Goal: Information Seeking & Learning: Learn about a topic

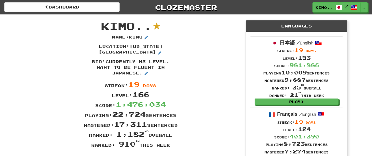
scroll to position [27, 0]
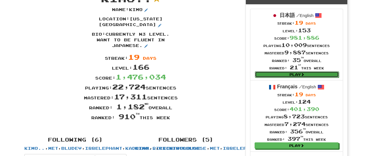
click at [277, 73] on link "Play" at bounding box center [297, 74] width 84 height 6
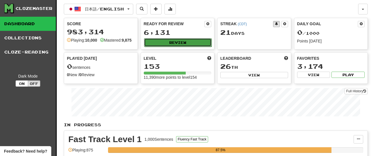
click at [186, 42] on button "Review" at bounding box center [178, 42] width 68 height 9
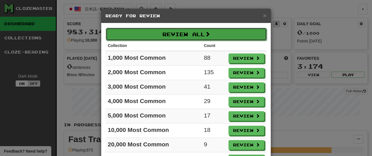
click at [189, 33] on button "Review All" at bounding box center [186, 34] width 161 height 13
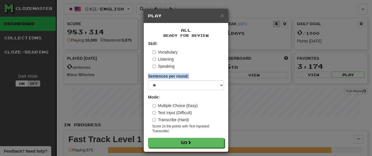
drag, startPoint x: 187, startPoint y: 79, endPoint x: 187, endPoint y: 82, distance: 3.1
click at [187, 82] on div "Sentences per round: * ** ** ** ** ** *** ********" at bounding box center [186, 81] width 76 height 17
click at [187, 88] on select "* ** ** ** ** ** *** ********" at bounding box center [186, 85] width 76 height 10
select select "********"
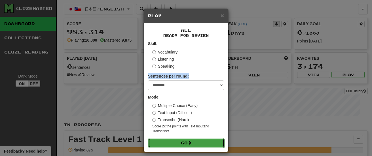
click at [186, 143] on button "Go" at bounding box center [186, 143] width 76 height 10
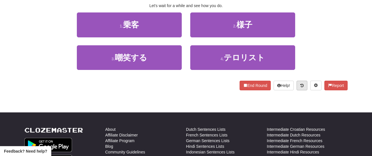
scroll to position [105, 0]
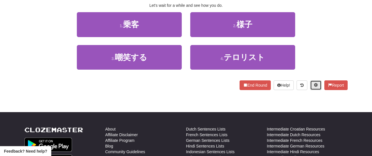
click at [316, 87] on span at bounding box center [316, 85] width 4 height 4
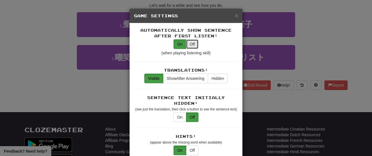
click at [193, 44] on button "Off" at bounding box center [192, 44] width 12 height 10
click at [180, 43] on button "On" at bounding box center [179, 44] width 13 height 10
click at [219, 79] on button "Hidden" at bounding box center [218, 79] width 20 height 10
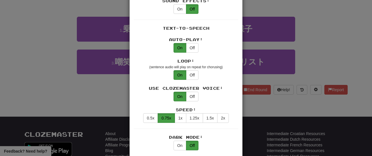
scroll to position [273, 0]
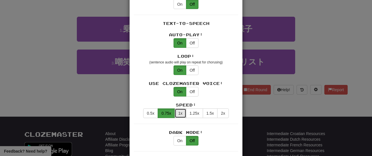
click at [179, 109] on button "1x" at bounding box center [181, 114] width 12 height 10
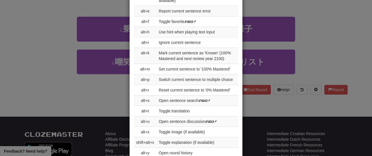
scroll to position [719, 0]
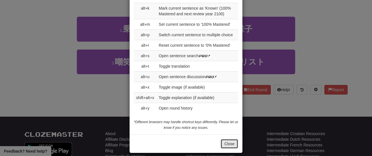
click at [232, 140] on button "Close" at bounding box center [229, 144] width 18 height 10
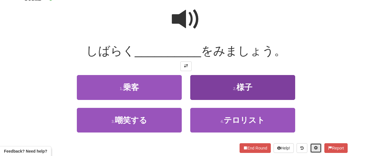
scroll to position [43, 0]
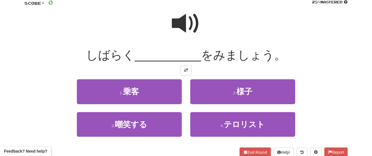
click at [192, 21] on span at bounding box center [186, 23] width 28 height 28
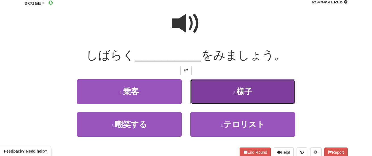
click at [239, 97] on button "2 . 様子" at bounding box center [242, 91] width 105 height 25
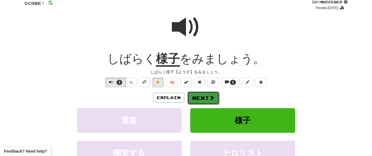
click at [209, 99] on span at bounding box center [211, 97] width 5 height 5
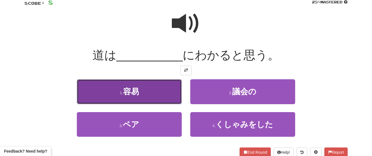
click at [168, 90] on button "1 . 容易" at bounding box center [129, 91] width 105 height 25
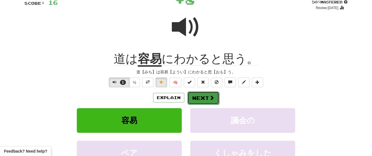
click at [194, 95] on button "Next" at bounding box center [203, 98] width 32 height 13
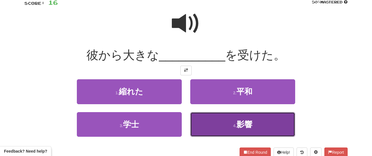
click at [223, 119] on button "4 . 影響" at bounding box center [242, 124] width 105 height 25
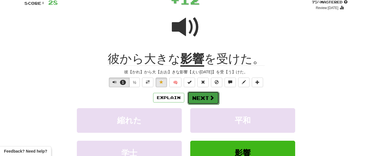
click at [214, 97] on button "Next" at bounding box center [203, 98] width 32 height 13
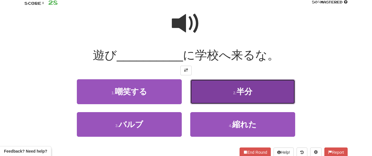
click at [242, 97] on button "2 . 半分" at bounding box center [242, 91] width 105 height 25
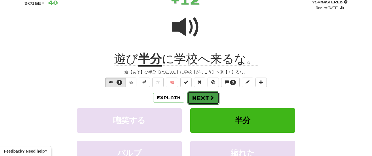
click at [213, 97] on span at bounding box center [211, 97] width 5 height 5
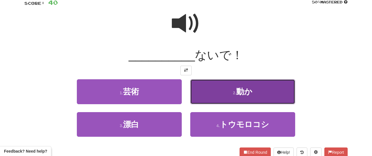
click at [225, 97] on button "2 . 動か" at bounding box center [242, 91] width 105 height 25
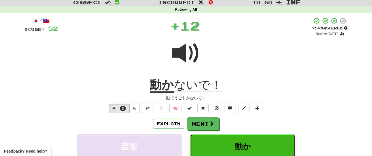
scroll to position [17, 0]
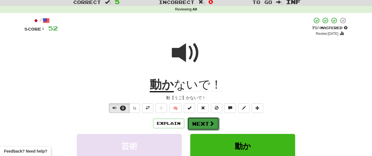
click at [205, 122] on button "Next" at bounding box center [203, 123] width 32 height 13
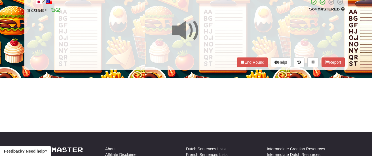
scroll to position [49, 0]
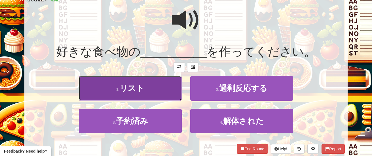
click at [158, 92] on button "1 . リスト" at bounding box center [130, 88] width 103 height 25
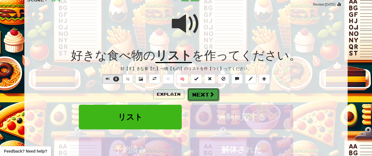
click at [200, 98] on button "Next" at bounding box center [203, 94] width 32 height 13
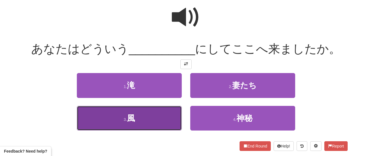
click at [161, 111] on button "3 . 風" at bounding box center [129, 118] width 105 height 25
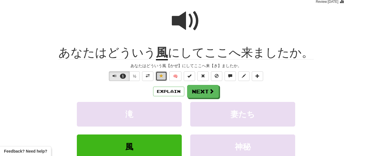
click at [163, 75] on button at bounding box center [161, 76] width 11 height 10
click at [201, 92] on button "Next" at bounding box center [203, 91] width 32 height 13
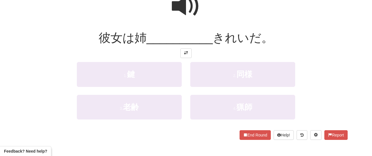
scroll to position [70, 0]
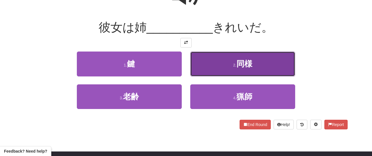
click at [230, 69] on button "2 . 同様" at bounding box center [242, 64] width 105 height 25
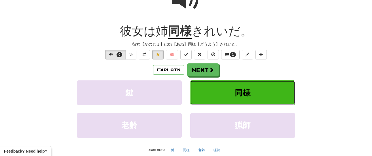
scroll to position [74, 0]
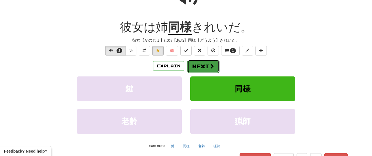
click at [210, 64] on span at bounding box center [211, 65] width 5 height 5
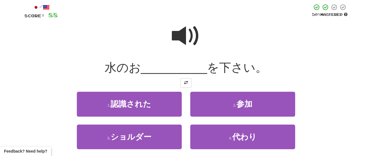
scroll to position [31, 0]
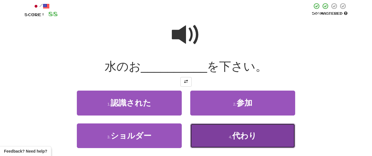
click at [217, 133] on button "4 . 代わり" at bounding box center [242, 136] width 105 height 25
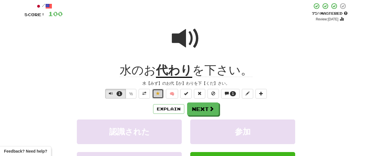
click at [160, 92] on span at bounding box center [158, 94] width 4 height 4
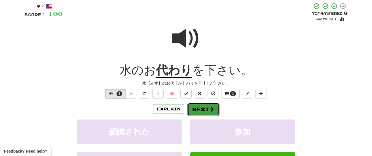
click at [208, 109] on button "Next" at bounding box center [203, 109] width 32 height 13
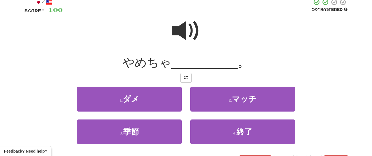
scroll to position [36, 0]
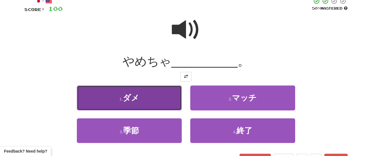
click at [163, 97] on button "1 . ダメ" at bounding box center [129, 98] width 105 height 25
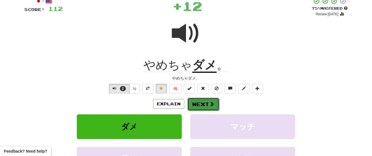
click at [205, 101] on button "Next" at bounding box center [203, 104] width 32 height 13
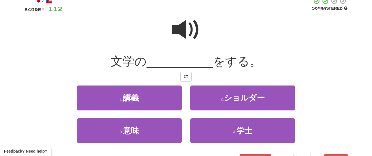
scroll to position [48, 0]
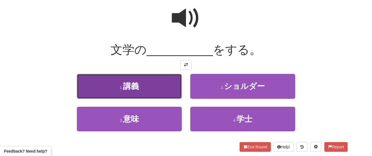
click at [169, 91] on button "1 . 講義" at bounding box center [129, 86] width 105 height 25
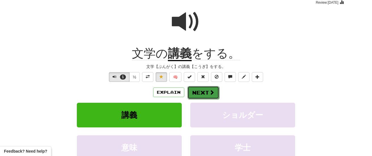
click at [200, 90] on button "Next" at bounding box center [203, 92] width 32 height 13
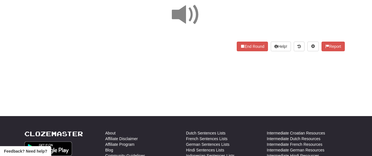
scroll to position [54, 0]
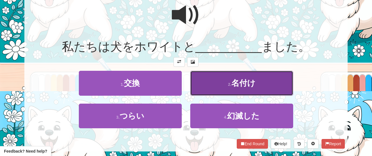
click at [227, 82] on button "2 . 名付け" at bounding box center [241, 83] width 103 height 25
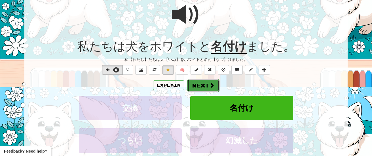
click at [209, 85] on span at bounding box center [211, 85] width 5 height 5
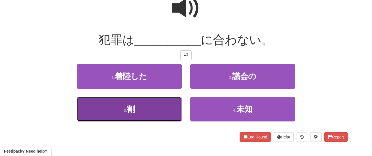
click at [168, 108] on button "3 . 割" at bounding box center [129, 109] width 105 height 25
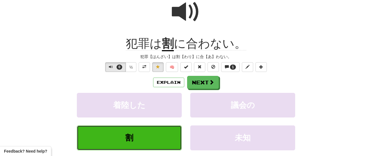
scroll to position [62, 0]
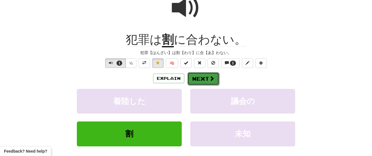
click at [200, 79] on button "Next" at bounding box center [203, 78] width 32 height 13
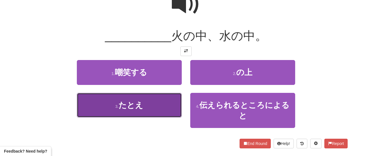
click at [162, 105] on button "3 . たとえ" at bounding box center [129, 105] width 105 height 25
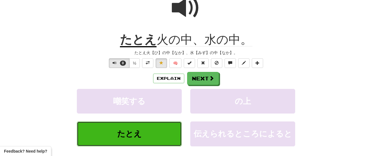
scroll to position [66, 0]
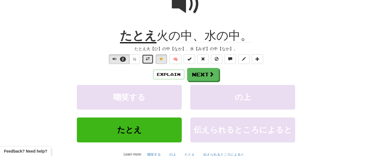
click at [146, 61] on span at bounding box center [148, 59] width 4 height 4
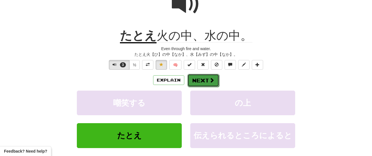
click at [198, 81] on button "Next" at bounding box center [203, 80] width 32 height 13
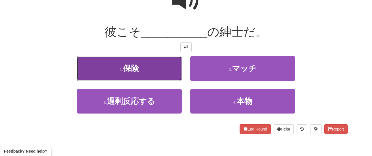
click at [155, 65] on button "1 . 保険" at bounding box center [129, 68] width 105 height 25
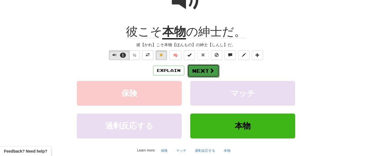
click at [205, 70] on button "Next" at bounding box center [203, 70] width 32 height 13
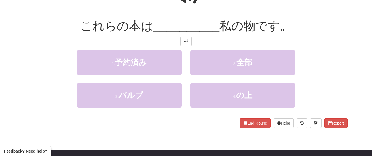
scroll to position [72, 0]
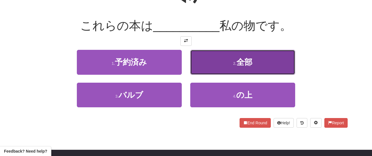
click at [221, 64] on button "2 . 全部" at bounding box center [242, 62] width 105 height 25
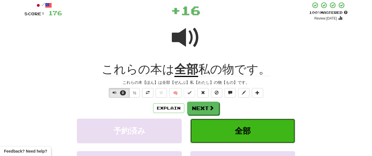
scroll to position [0, 0]
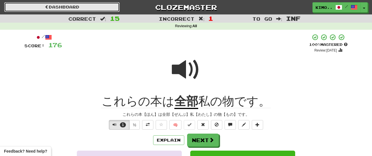
click at [92, 6] on link "Dashboard" at bounding box center [61, 7] width 115 height 10
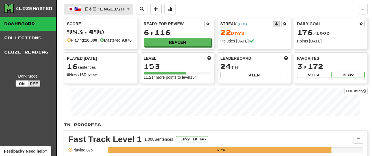
click at [133, 10] on button "日本語 / English" at bounding box center [98, 9] width 69 height 11
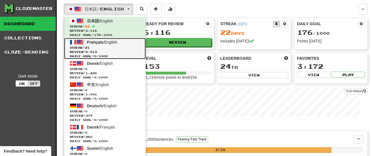
click at [112, 46] on span "Streak: 21" at bounding box center [105, 48] width 70 height 4
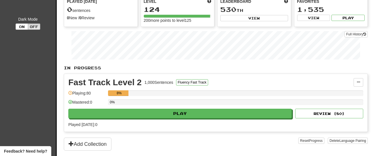
scroll to position [59, 0]
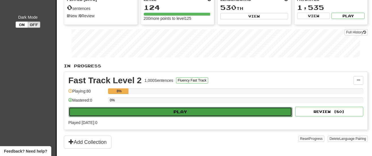
click at [167, 112] on button "Play" at bounding box center [180, 112] width 223 height 10
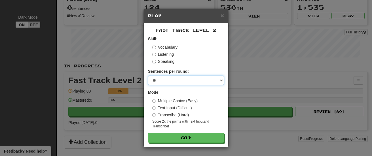
click at [188, 78] on select "* ** ** ** ** ** *** ********" at bounding box center [186, 81] width 76 height 10
select select "********"
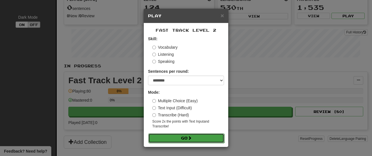
click at [188, 137] on button "Go" at bounding box center [186, 138] width 76 height 10
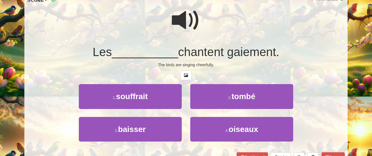
scroll to position [51, 0]
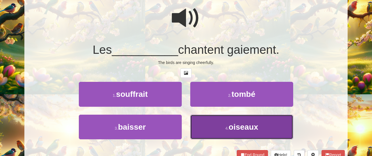
click at [236, 124] on span "oiseaux" at bounding box center [242, 127] width 29 height 9
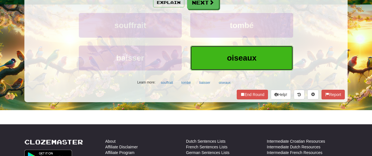
scroll to position [141, 0]
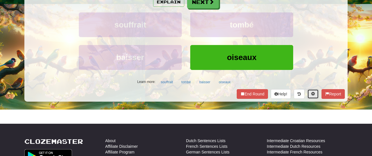
click at [313, 94] on button at bounding box center [312, 94] width 11 height 10
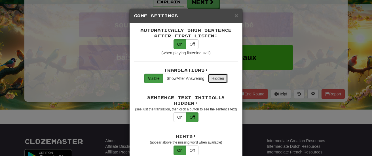
click at [214, 77] on button "Hidden" at bounding box center [218, 79] width 20 height 10
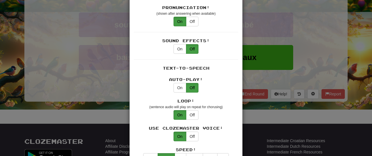
scroll to position [230, 0]
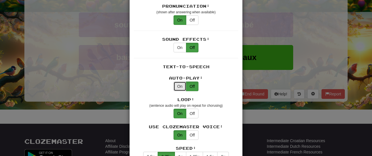
click at [179, 82] on button "On" at bounding box center [179, 87] width 13 height 10
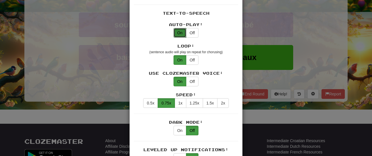
scroll to position [286, 0]
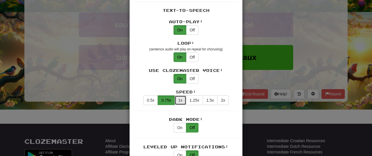
click at [181, 95] on button "1x" at bounding box center [181, 100] width 12 height 10
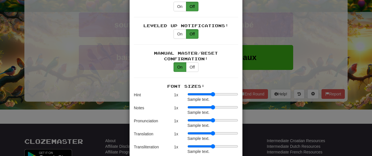
scroll to position [409, 0]
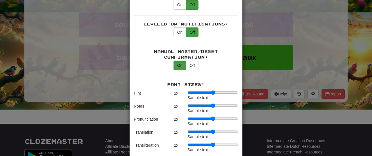
click at [311, 74] on div "× Game Settings Automatically Show Sentence After First Listen: On Off (when pl…" at bounding box center [186, 78] width 372 height 156
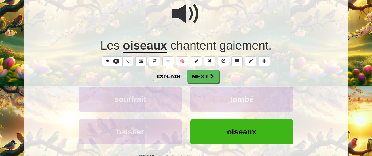
scroll to position [58, 0]
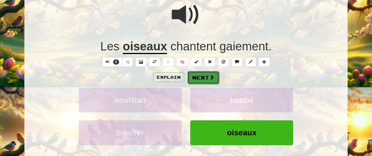
click at [212, 77] on span at bounding box center [211, 77] width 5 height 5
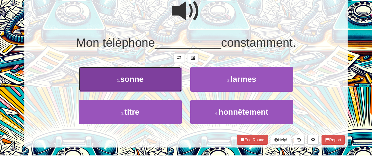
click at [165, 88] on button "1 . sonne" at bounding box center [130, 79] width 103 height 25
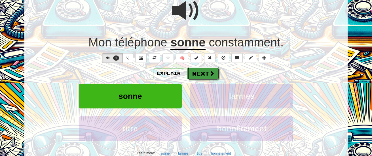
click at [205, 75] on button "Next" at bounding box center [203, 73] width 32 height 13
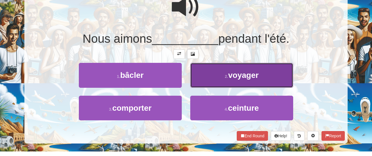
click at [226, 77] on small "2 ." at bounding box center [226, 76] width 3 height 5
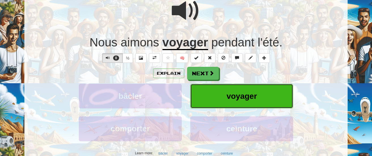
scroll to position [66, 0]
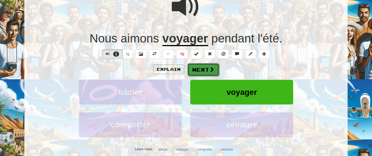
click at [202, 69] on button "Next" at bounding box center [203, 69] width 32 height 13
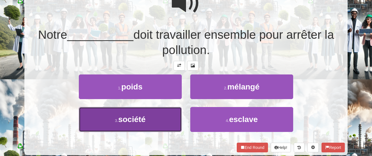
click at [166, 114] on button "3 . société" at bounding box center [130, 119] width 103 height 25
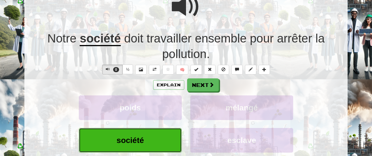
scroll to position [70, 0]
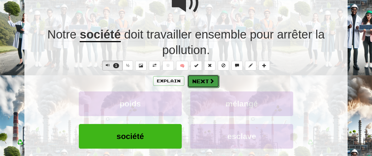
click at [209, 81] on span at bounding box center [211, 80] width 5 height 5
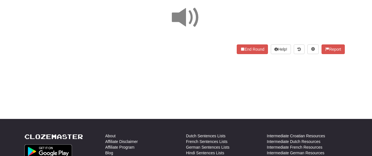
scroll to position [50, 0]
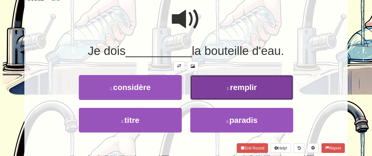
click at [225, 92] on button "2 . remplir" at bounding box center [241, 87] width 103 height 25
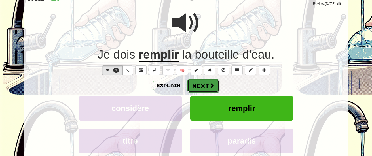
click at [209, 88] on span at bounding box center [211, 85] width 5 height 5
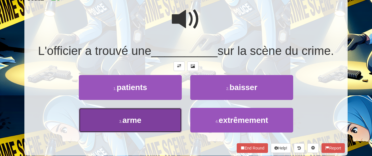
click at [167, 128] on button "3 . arme" at bounding box center [130, 120] width 103 height 25
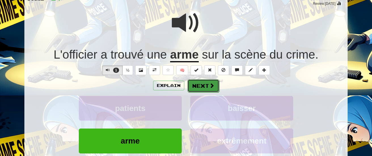
click at [215, 84] on button "Next" at bounding box center [203, 85] width 32 height 13
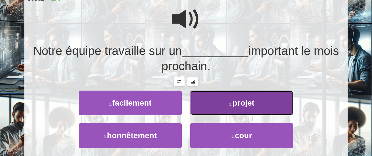
click at [230, 99] on button "2 . projet" at bounding box center [241, 103] width 103 height 25
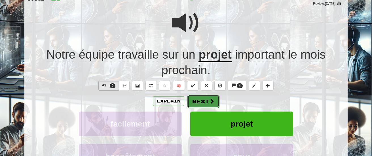
click at [209, 99] on span at bounding box center [211, 101] width 5 height 5
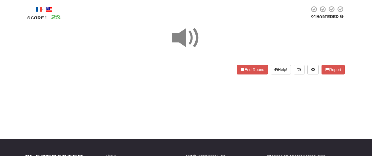
scroll to position [31, 0]
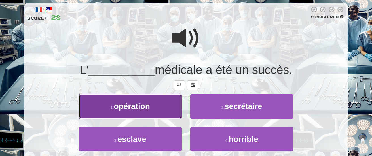
click at [177, 109] on button "1 . opération" at bounding box center [130, 106] width 103 height 25
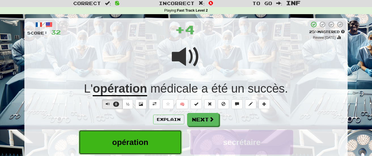
scroll to position [19, 0]
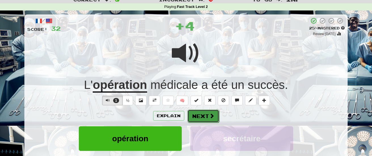
click at [211, 114] on span at bounding box center [211, 115] width 5 height 5
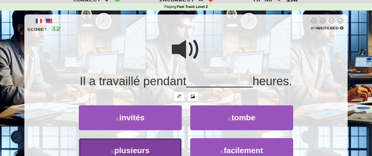
click at [171, 147] on button "3 . plusieurs" at bounding box center [130, 150] width 103 height 25
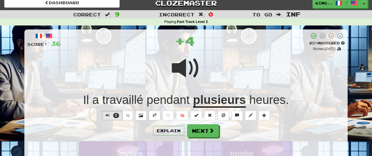
scroll to position [3, 0]
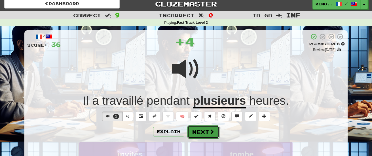
click at [211, 131] on span at bounding box center [211, 131] width 5 height 5
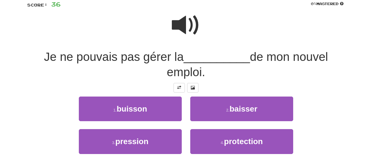
scroll to position [46, 0]
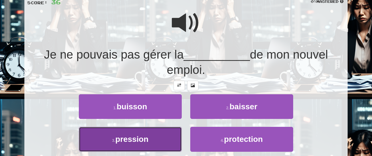
click at [158, 144] on button "3 . pression" at bounding box center [130, 139] width 103 height 25
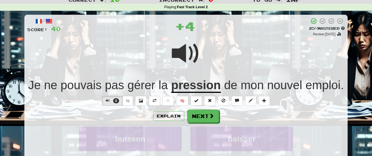
scroll to position [0, 0]
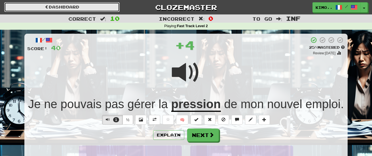
click at [106, 8] on link "Dashboard" at bounding box center [61, 7] width 115 height 10
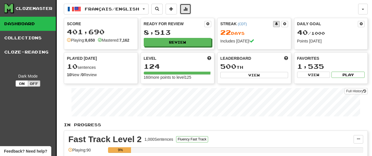
click at [187, 7] on span at bounding box center [185, 9] width 4 height 4
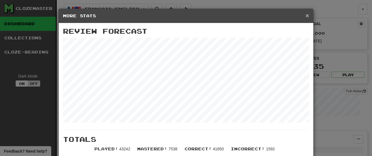
click at [307, 14] on span "×" at bounding box center [306, 15] width 3 height 7
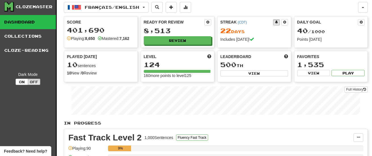
scroll to position [1, 0]
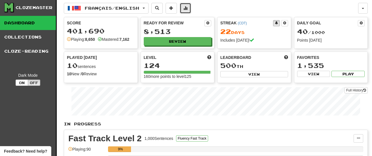
click at [191, 6] on button at bounding box center [185, 8] width 11 height 11
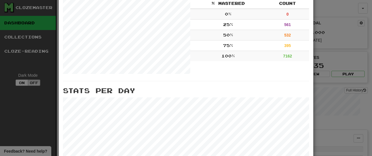
scroll to position [259, 0]
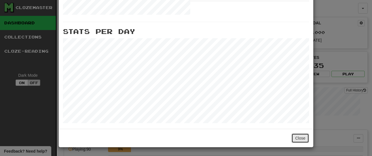
click at [298, 137] on button "Close" at bounding box center [300, 138] width 18 height 10
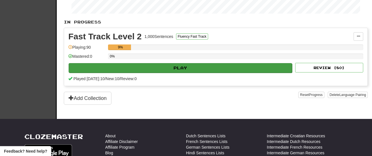
scroll to position [104, 0]
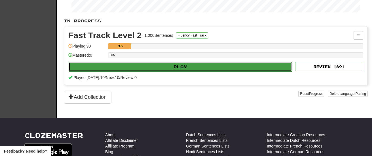
click at [208, 65] on button "Play" at bounding box center [180, 67] width 223 height 10
select select "********"
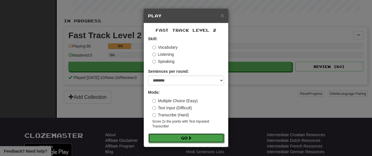
click at [202, 140] on button "Go" at bounding box center [186, 138] width 76 height 10
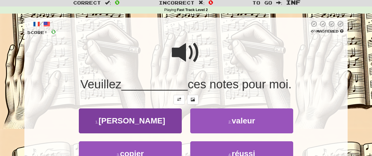
scroll to position [26, 0]
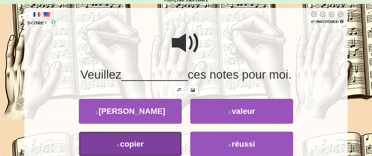
click at [160, 145] on button "3 . copier" at bounding box center [130, 144] width 103 height 25
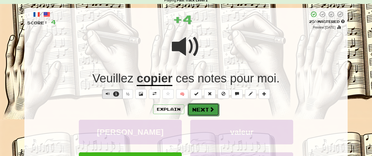
click at [208, 111] on button "Next" at bounding box center [203, 109] width 32 height 13
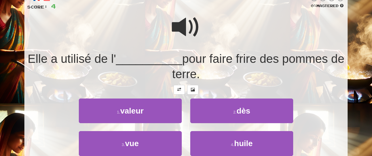
scroll to position [49, 0]
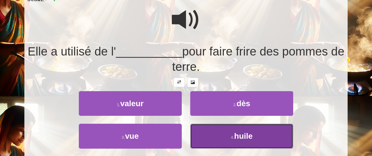
click at [220, 135] on button "4 . huile" at bounding box center [241, 136] width 103 height 25
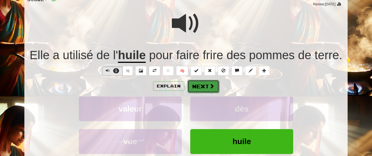
click at [205, 83] on button "Next" at bounding box center [203, 86] width 32 height 13
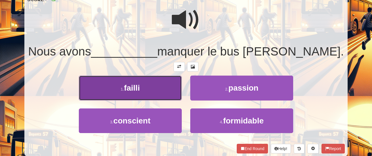
click at [157, 92] on button "1 . failli" at bounding box center [130, 88] width 103 height 25
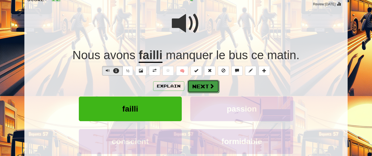
click at [206, 84] on button "Next" at bounding box center [203, 86] width 32 height 13
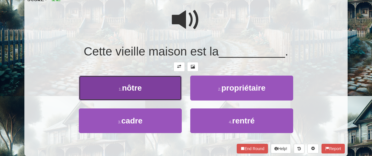
click at [162, 90] on button "1 . nôtre" at bounding box center [130, 88] width 103 height 25
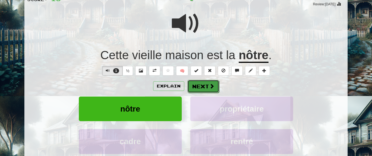
click at [199, 83] on button "Next" at bounding box center [203, 86] width 32 height 13
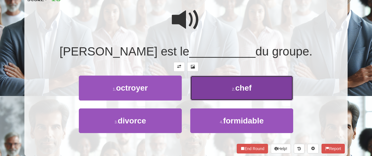
click at [208, 87] on button "2 . chef" at bounding box center [241, 88] width 103 height 25
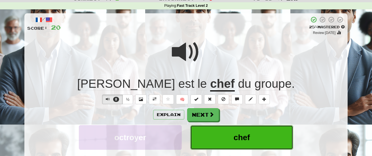
scroll to position [0, 0]
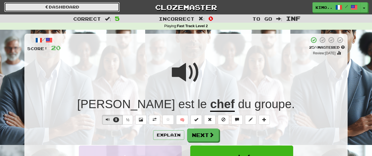
click at [75, 5] on link "Dashboard" at bounding box center [61, 7] width 115 height 10
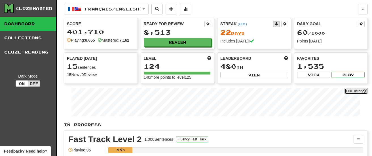
click at [352, 89] on link "Full History" at bounding box center [355, 91] width 23 height 6
